Goal: Transaction & Acquisition: Purchase product/service

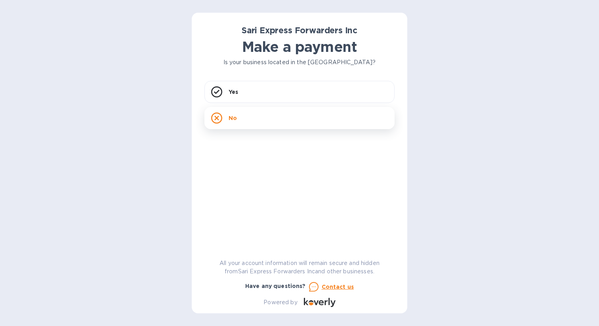
click at [246, 114] on div "No" at bounding box center [299, 118] width 190 height 22
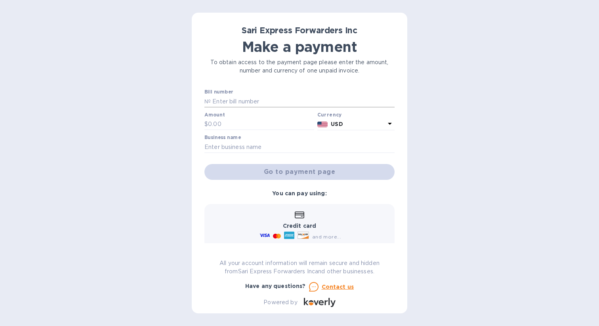
click at [250, 102] on input "text" at bounding box center [303, 102] width 184 height 12
type input "123456"
click at [252, 129] on input "text" at bounding box center [261, 124] width 106 height 12
type input "10"
type input "R"
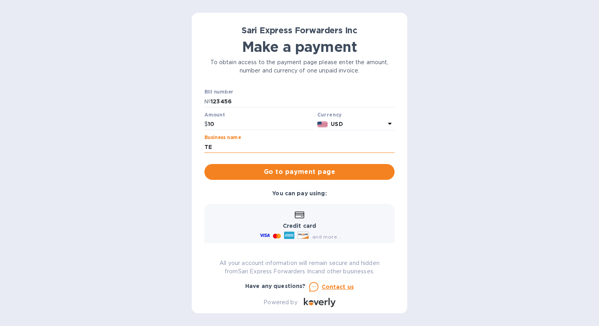
type input "T"
type input "Test"
click at [218, 126] on input "10" at bounding box center [261, 124] width 106 height 12
type input "1"
click at [291, 170] on span "Go to payment page" at bounding box center [300, 172] width 178 height 10
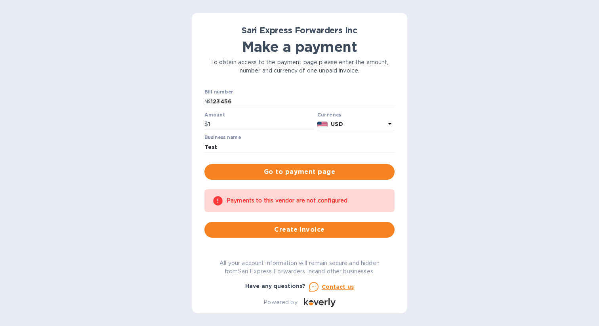
click at [218, 201] on icon at bounding box center [217, 200] width 9 height 9
click at [275, 233] on span "Create Invoice" at bounding box center [300, 230] width 178 height 10
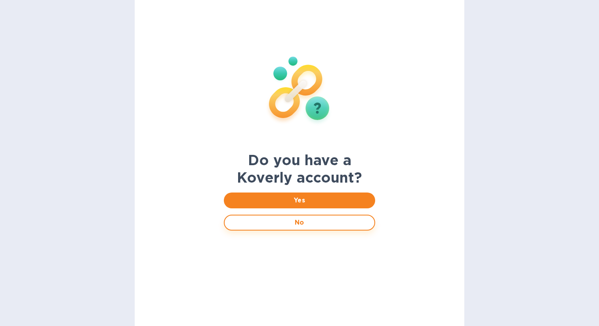
click at [311, 225] on span "No" at bounding box center [299, 223] width 137 height 10
